Goal: Task Accomplishment & Management: Complete application form

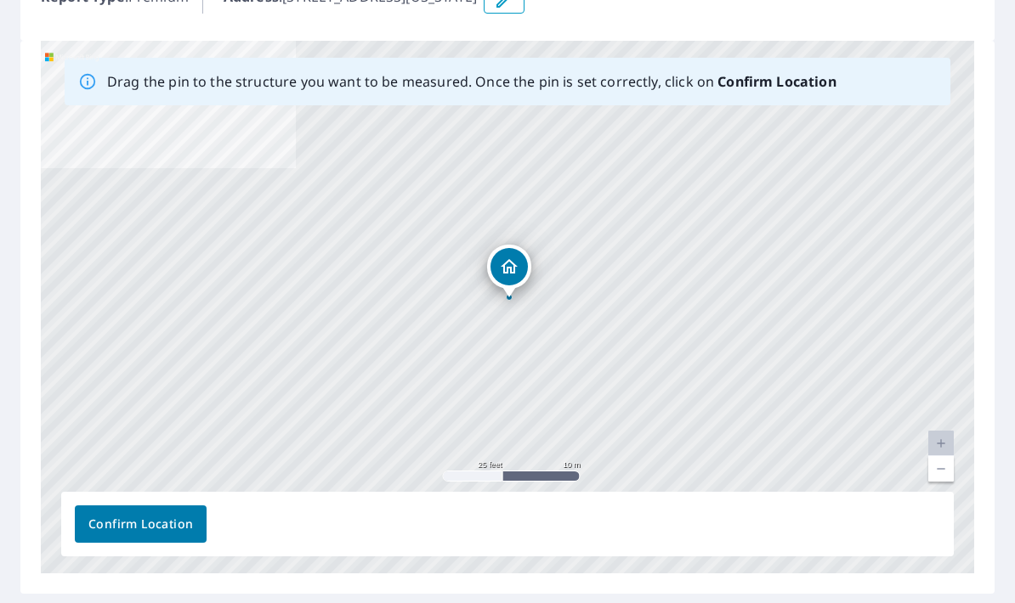
scroll to position [220, 0]
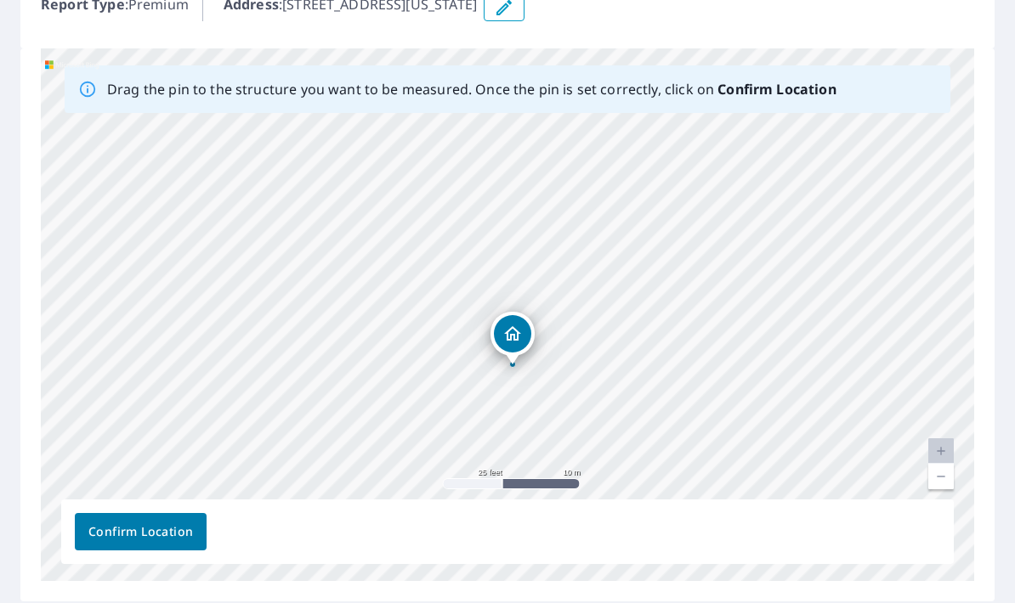
click at [954, 479] on div "[STREET_ADDRESS][US_STATE]" at bounding box center [507, 314] width 933 height 533
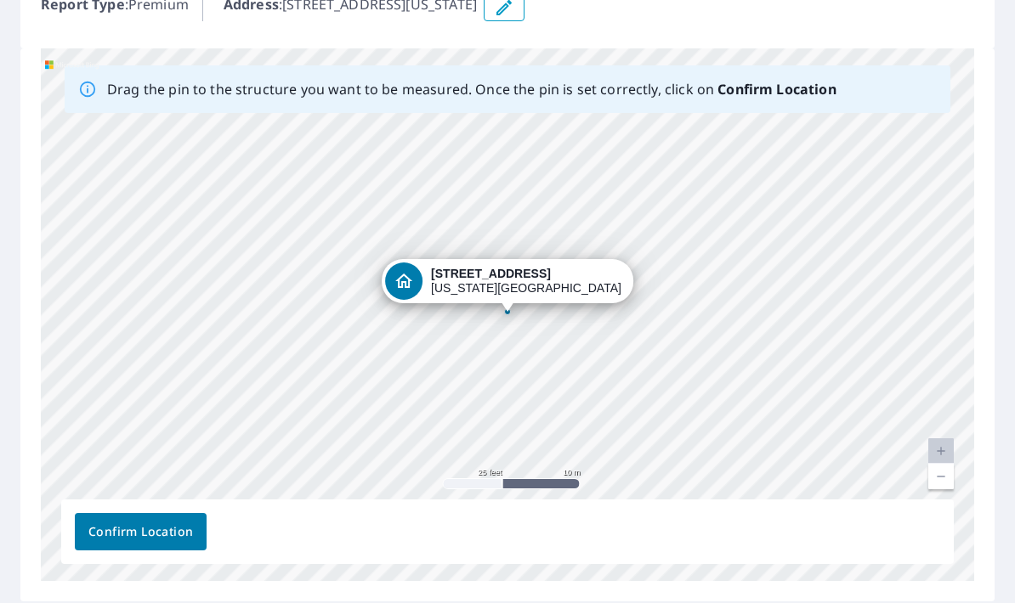
click at [947, 475] on link "Current Level 20, Zoom Out" at bounding box center [940, 476] width 25 height 25
click at [943, 475] on link "Current Level 19, Zoom Out" at bounding box center [940, 476] width 25 height 25
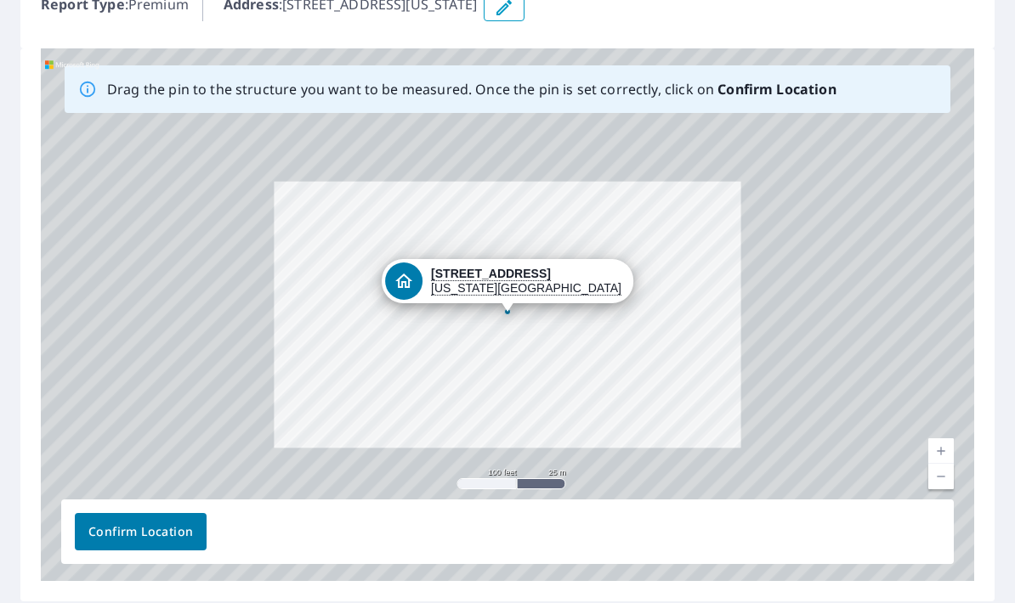
click at [940, 473] on link "Current Level 18, Zoom Out" at bounding box center [940, 476] width 25 height 25
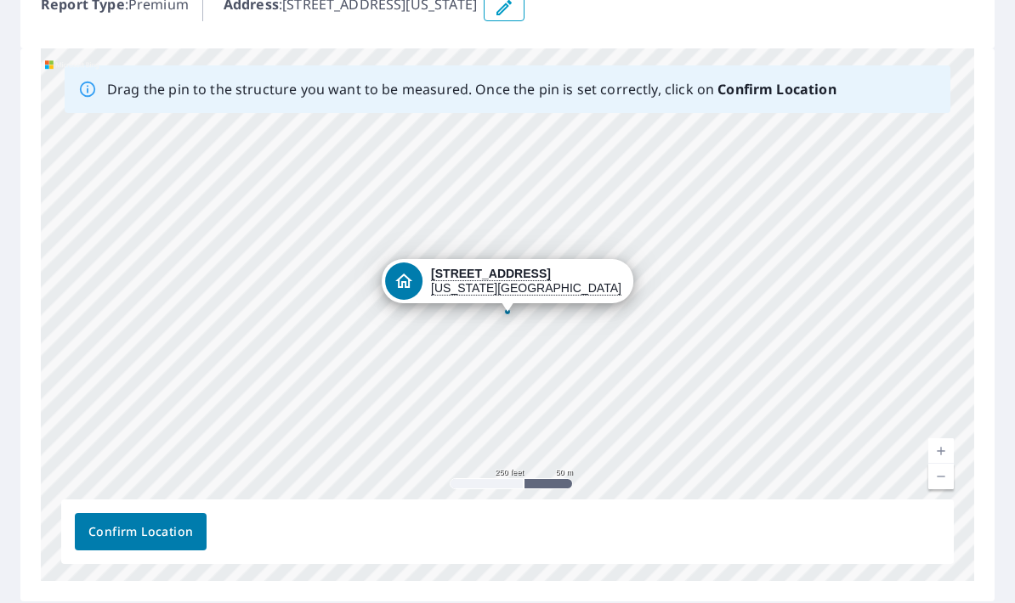
click at [941, 473] on link "Current Level 17, Zoom Out" at bounding box center [940, 476] width 25 height 25
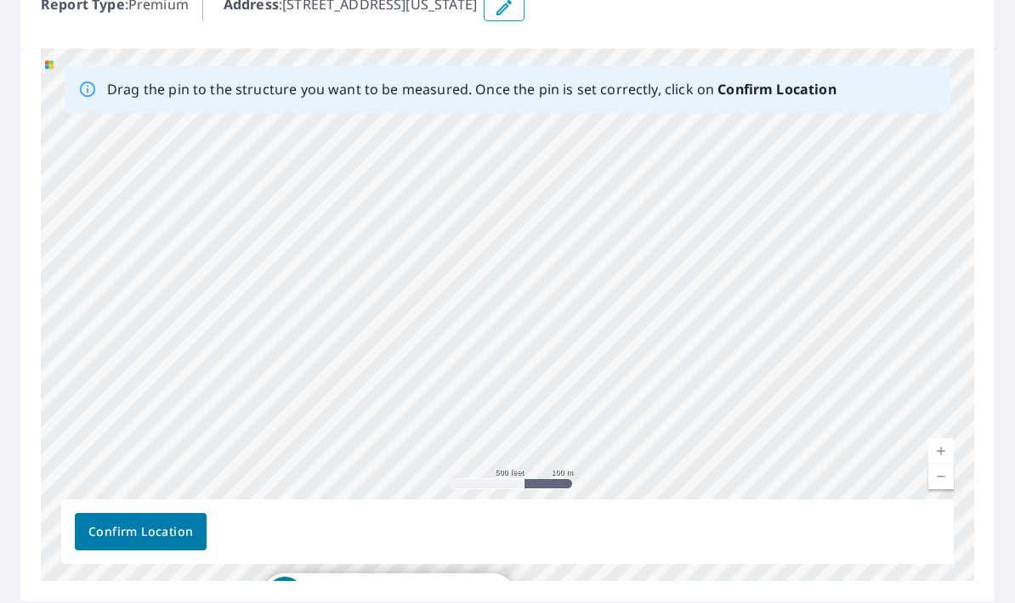
click at [940, 446] on link "Current Level 16, Zoom In" at bounding box center [940, 451] width 25 height 25
click at [944, 446] on link "Current Level 17, Zoom In" at bounding box center [940, 451] width 25 height 25
click at [944, 451] on link "Current Level 18, Zoom In" at bounding box center [940, 451] width 25 height 25
click at [937, 483] on link "Current Level 19, Zoom Out" at bounding box center [940, 476] width 25 height 25
click at [939, 484] on link "Current Level 18, Zoom Out" at bounding box center [940, 476] width 25 height 25
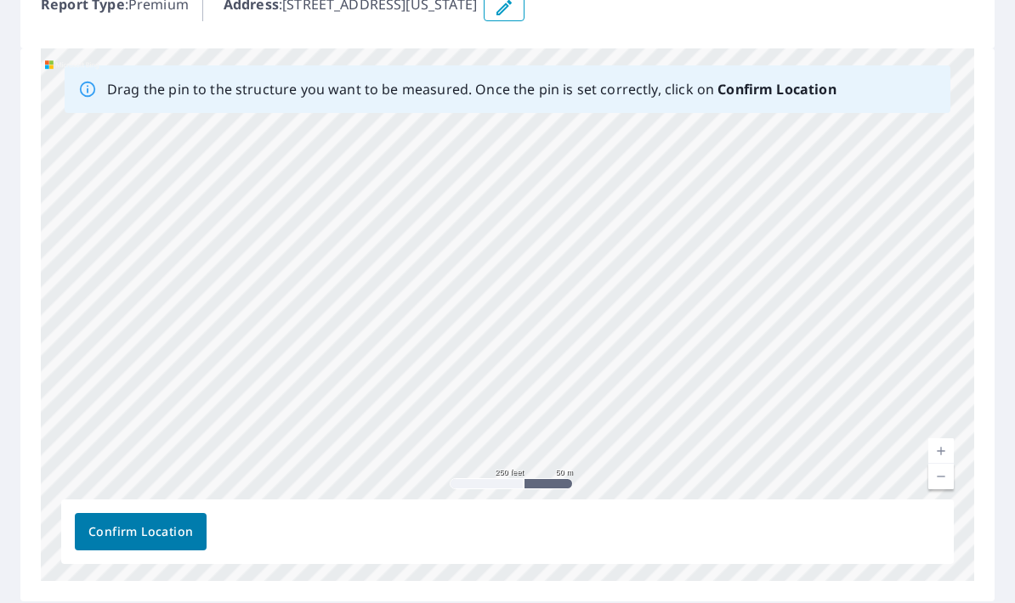
click at [940, 475] on link "Current Level 17, Zoom Out" at bounding box center [940, 476] width 25 height 25
click at [524, 20] on button "button" at bounding box center [504, 7] width 41 height 27
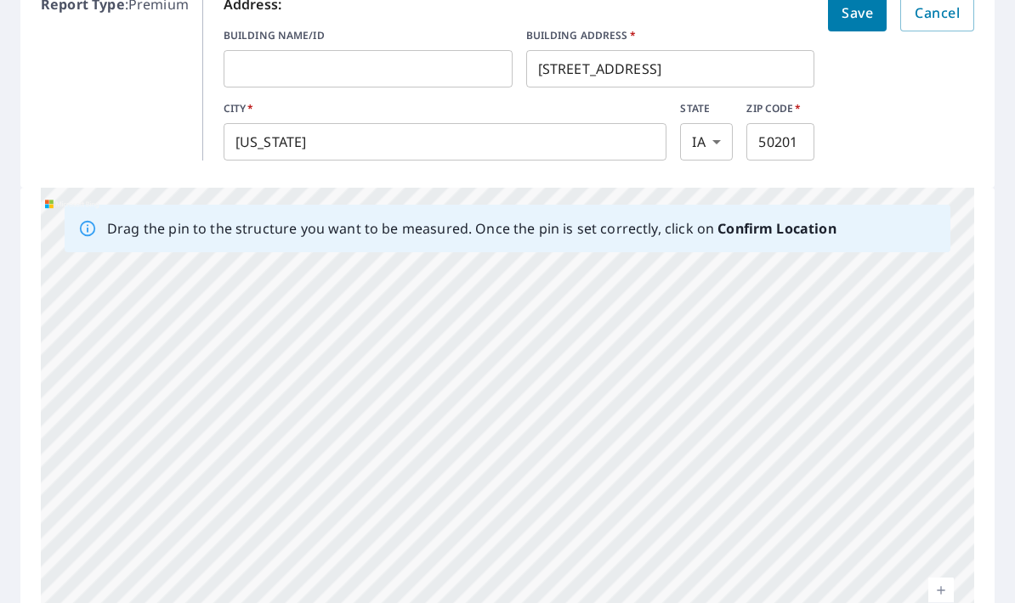
click at [682, 72] on input "[STREET_ADDRESS]" at bounding box center [670, 69] width 289 height 48
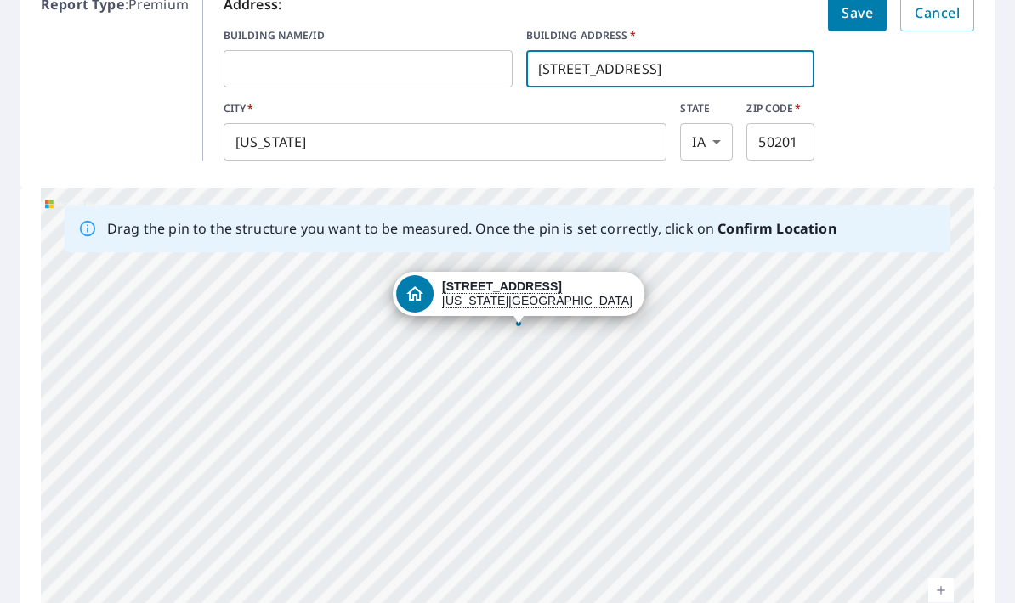
type input "[STREET_ADDRESS]"
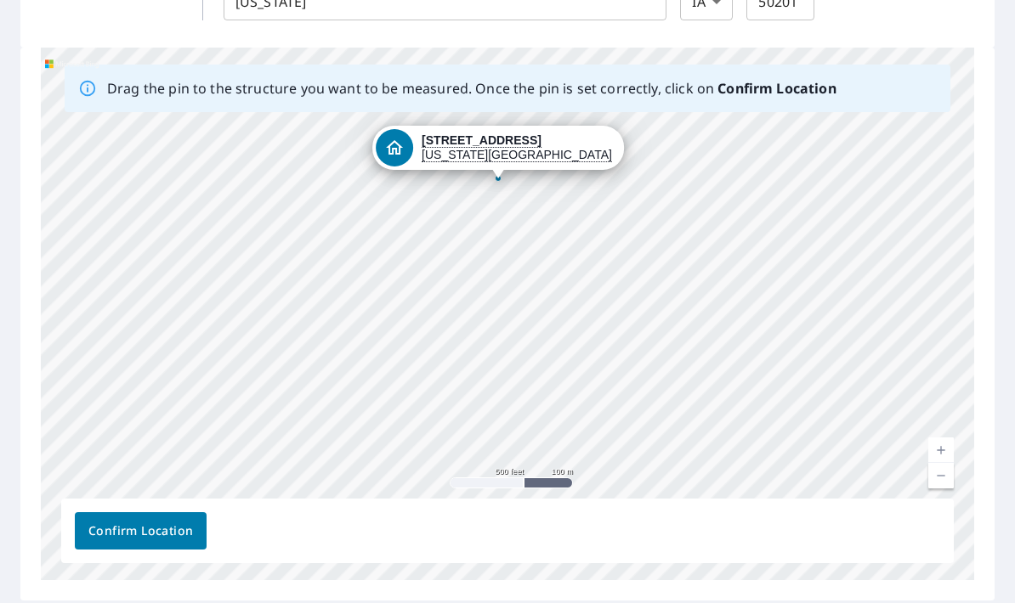
scroll to position [360, 0]
click at [944, 454] on link "Current Level 16, Zoom In" at bounding box center [940, 451] width 25 height 25
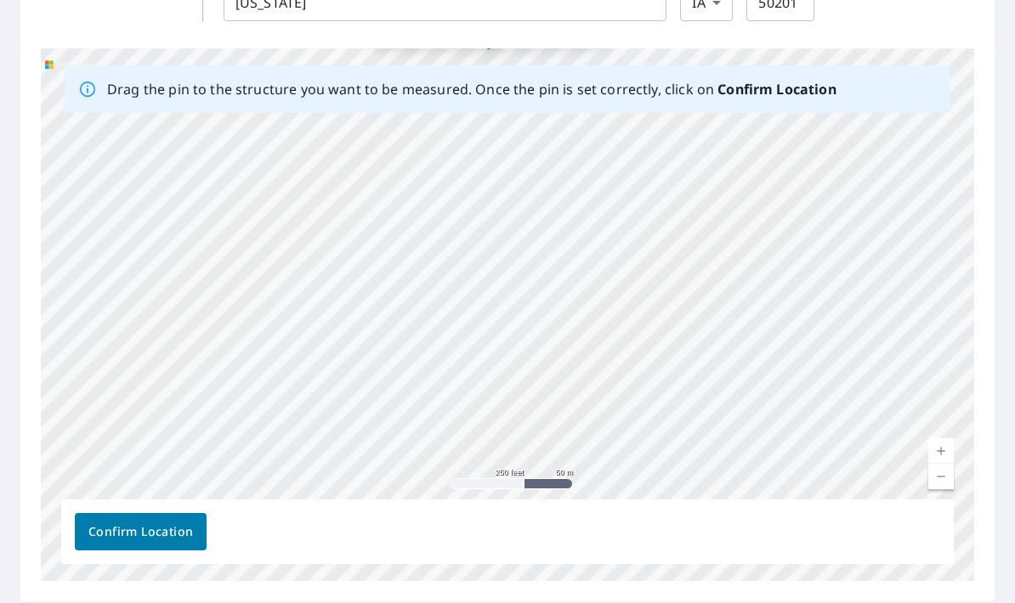
click at [947, 448] on link "Current Level 17, Zoom In" at bounding box center [940, 451] width 25 height 25
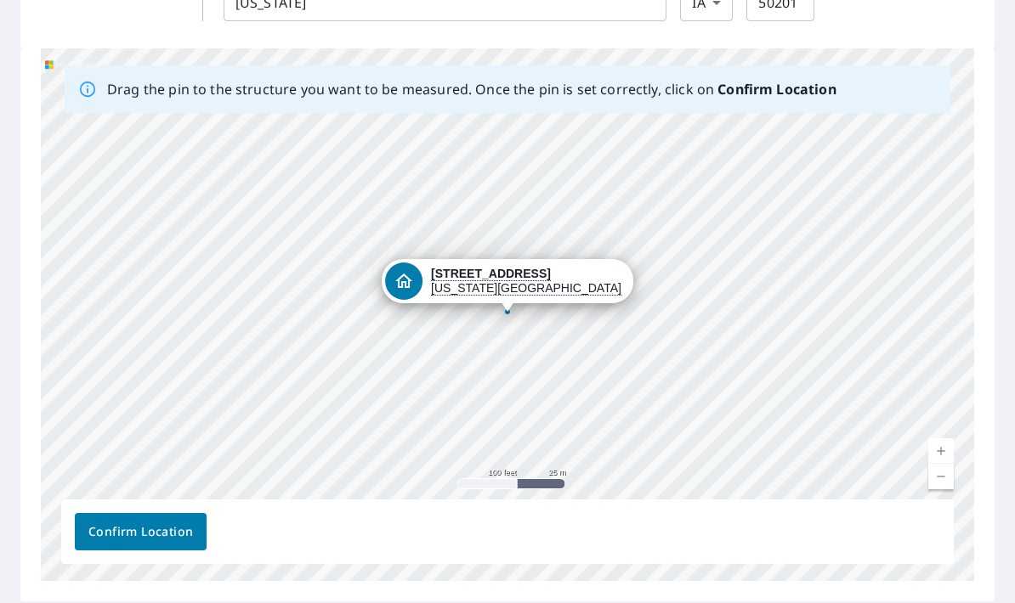
click at [121, 535] on span "Confirm Location" at bounding box center [140, 532] width 105 height 21
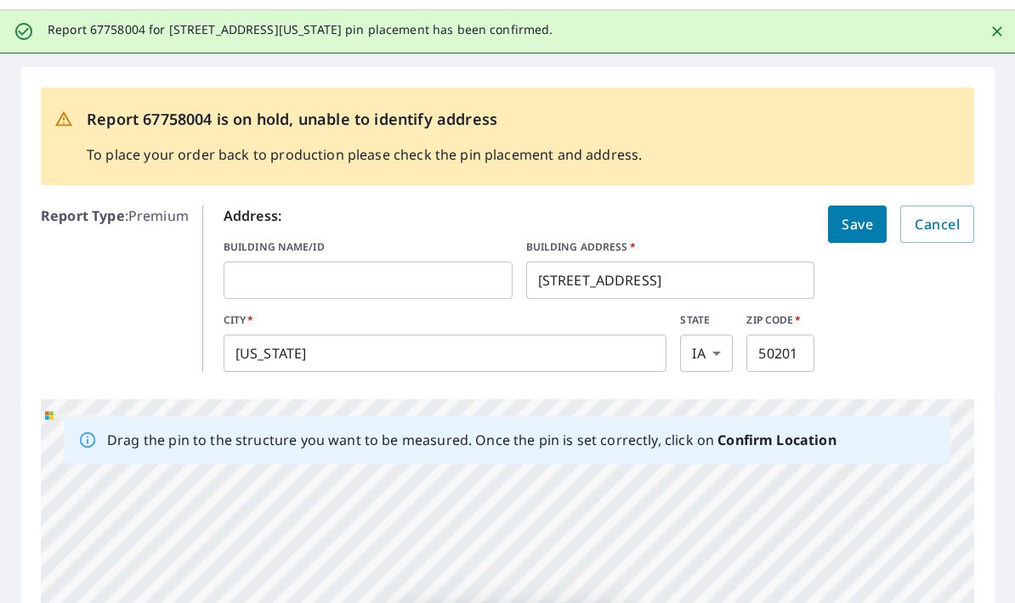
scroll to position [0, 0]
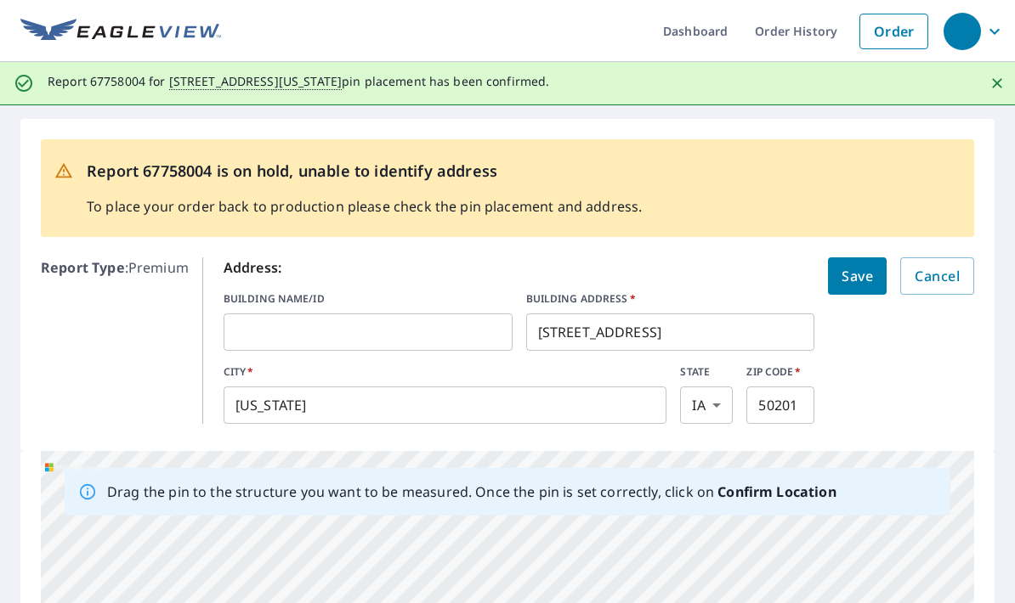
click at [369, 337] on input "text" at bounding box center [368, 333] width 289 height 48
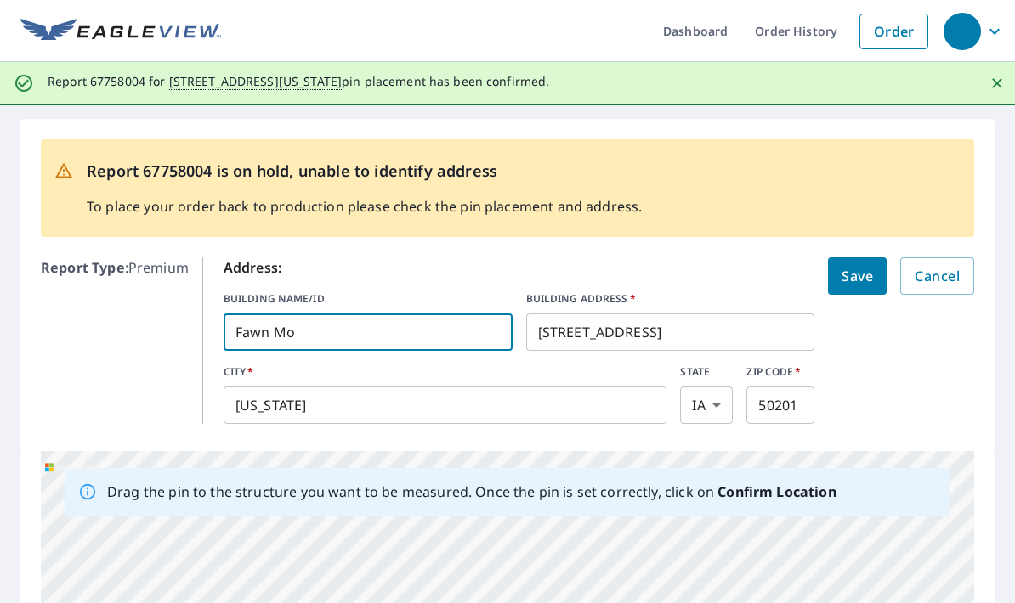
type input "[PERSON_NAME]"
click at [863, 276] on span "Save" at bounding box center [856, 276] width 31 height 24
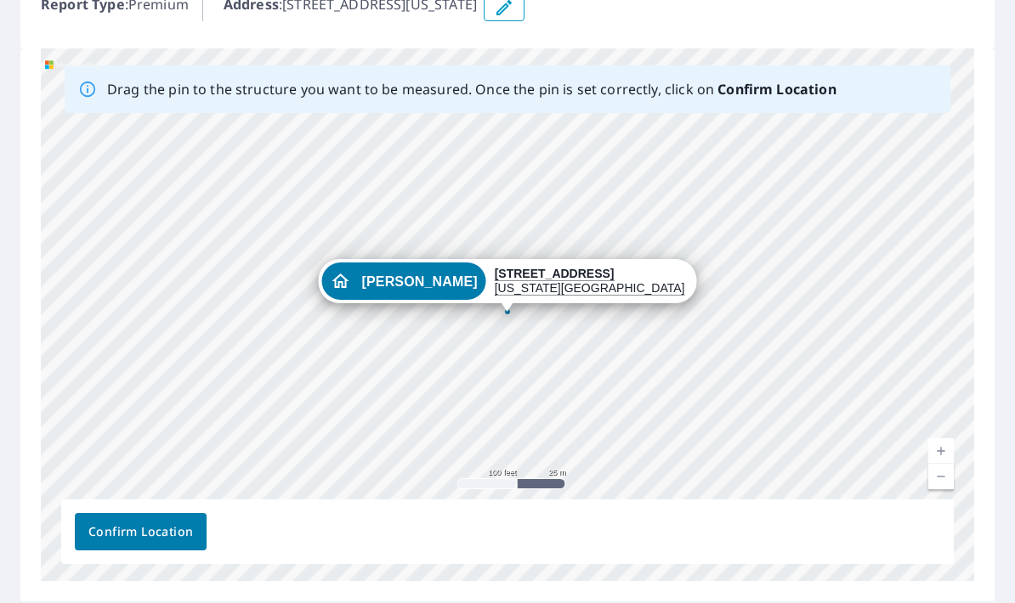
click at [162, 532] on span "Confirm Location" at bounding box center [140, 532] width 105 height 21
click at [150, 542] on button "Confirm Location" at bounding box center [141, 531] width 132 height 37
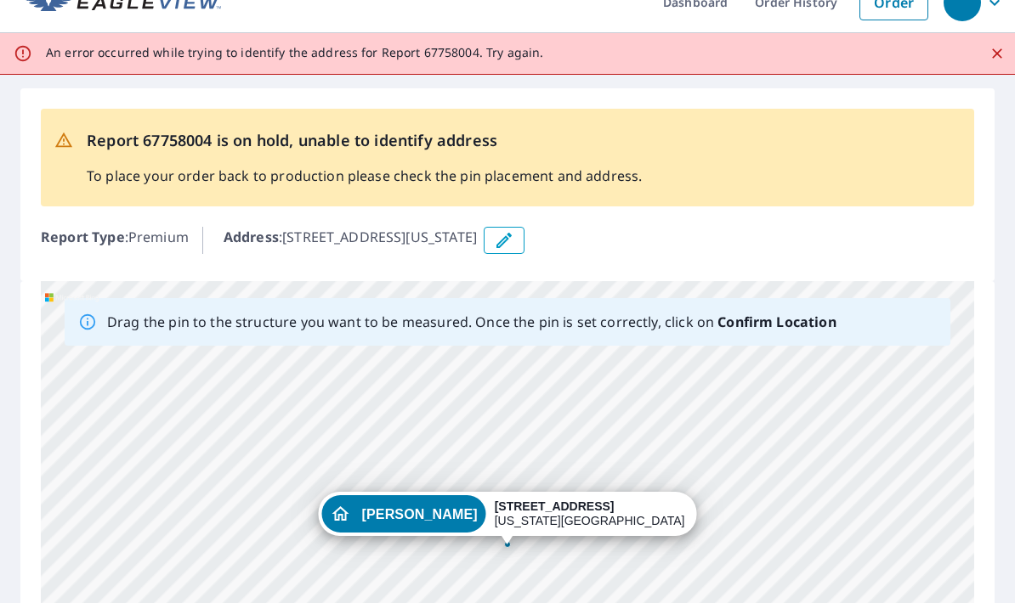
scroll to position [0, 0]
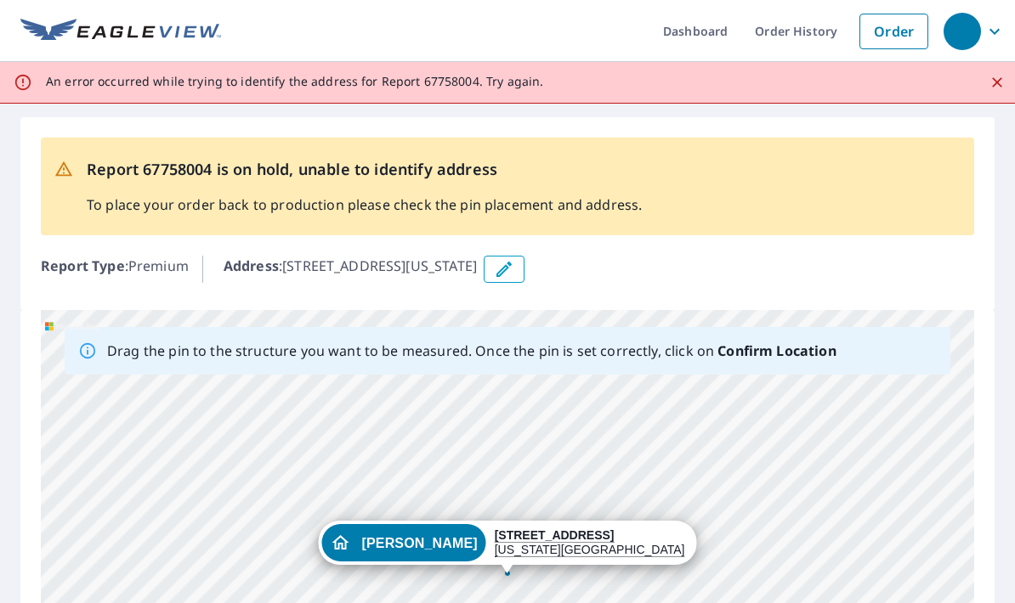
click at [512, 265] on icon "button" at bounding box center [503, 269] width 15 height 15
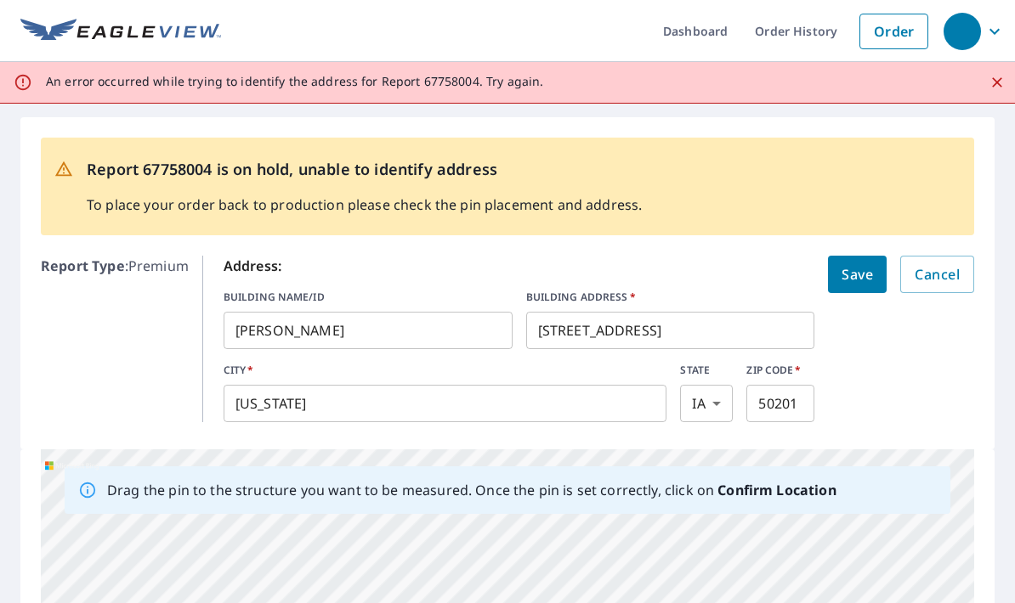
click at [675, 321] on input "[STREET_ADDRESS]" at bounding box center [670, 331] width 289 height 48
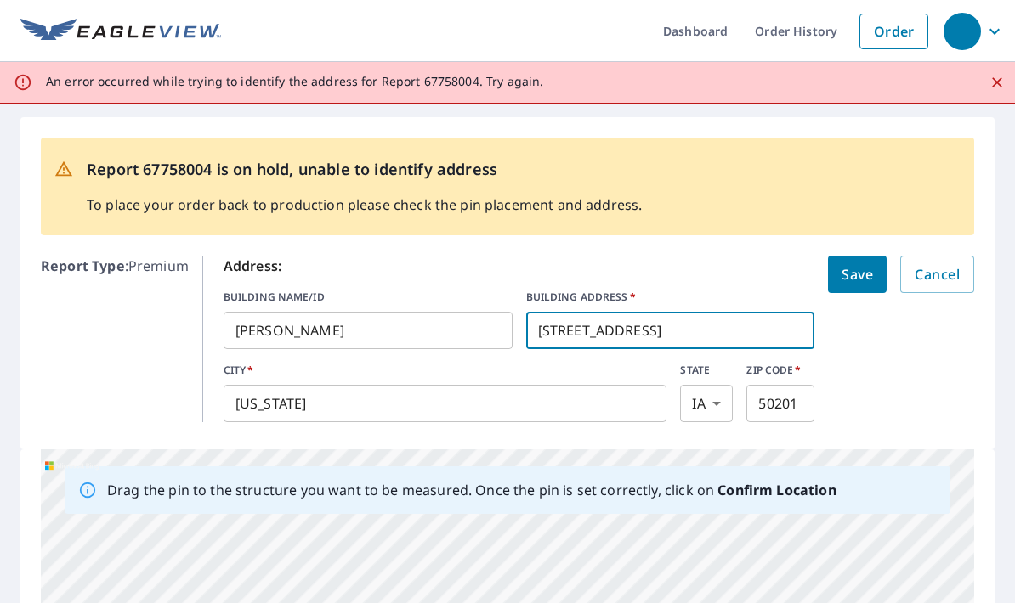
type input "[STREET_ADDRESS]"
click at [858, 275] on span "Save" at bounding box center [856, 275] width 31 height 24
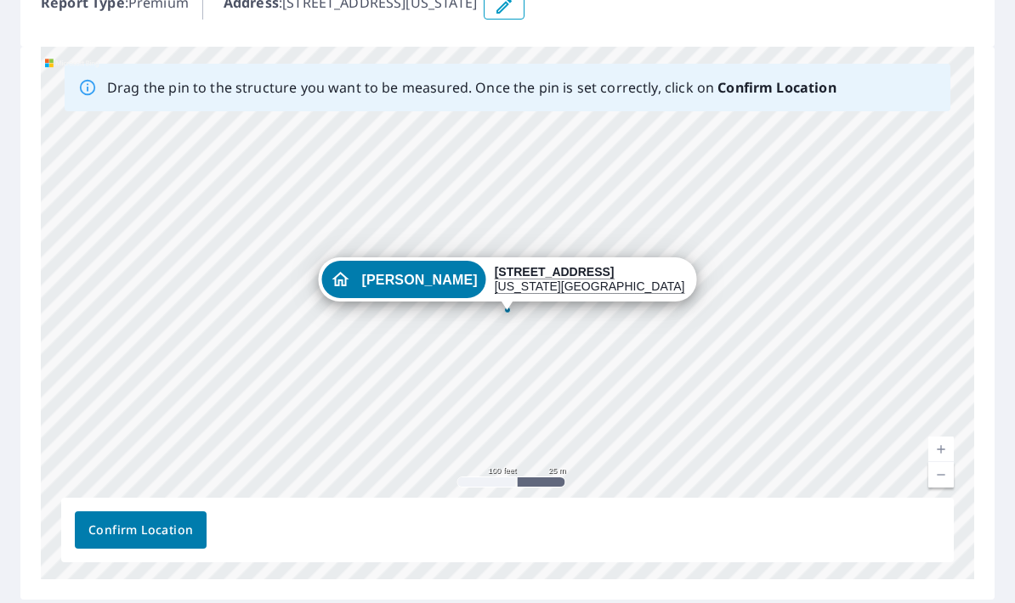
scroll to position [262, 0]
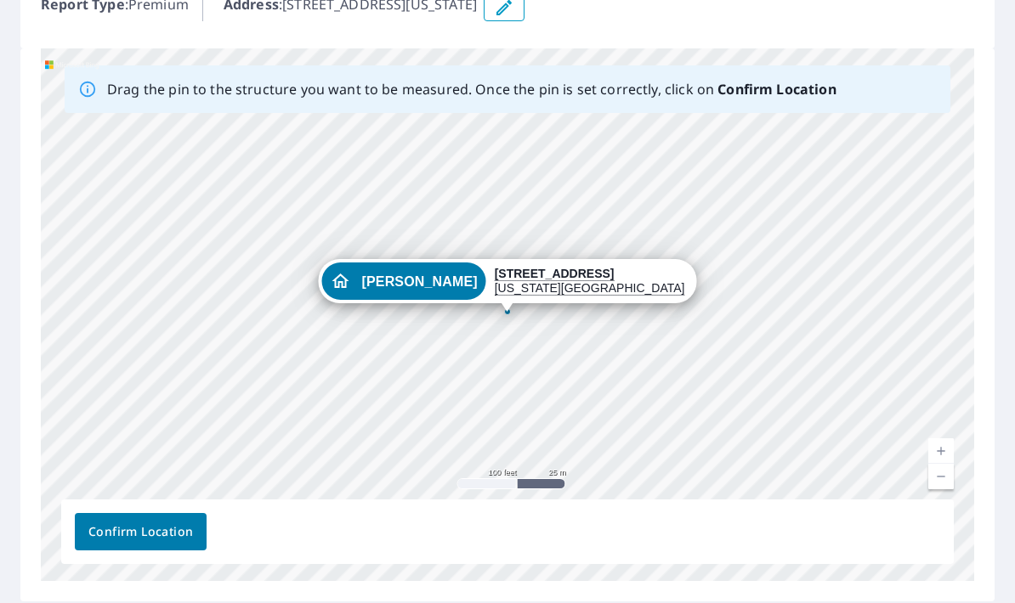
click at [118, 539] on span "Confirm Location" at bounding box center [140, 532] width 105 height 21
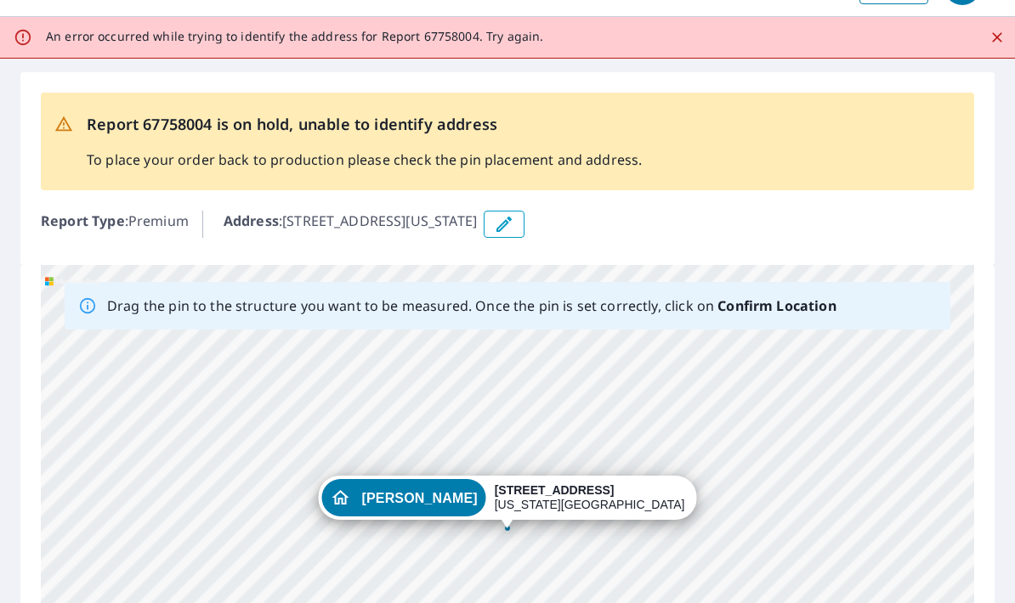
scroll to position [0, 0]
